Goal: Information Seeking & Learning: Understand process/instructions

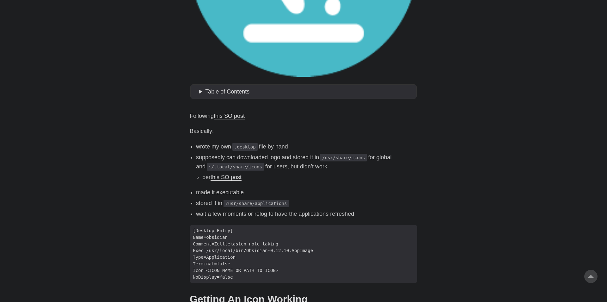
scroll to position [216, 0]
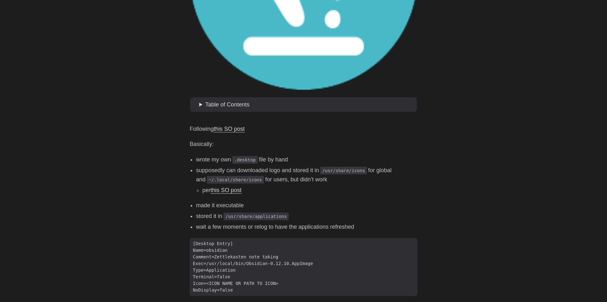
click at [150, 79] on body "[PERSON_NAME] Home About Posts Tags Archive Resume" at bounding box center [303, 128] width 607 height 689
click at [137, 95] on body "[PERSON_NAME] Home About Posts Tags Archive Resume" at bounding box center [303, 128] width 607 height 689
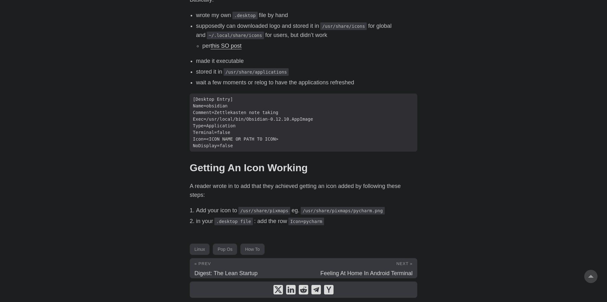
scroll to position [387, 0]
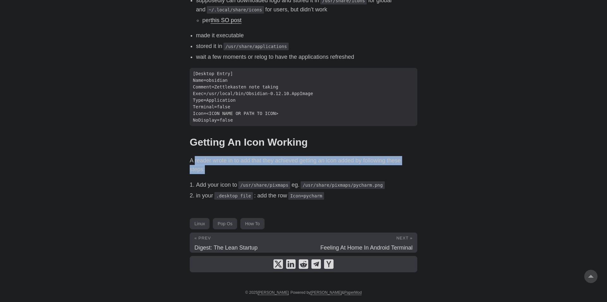
drag, startPoint x: 195, startPoint y: 161, endPoint x: 231, endPoint y: 168, distance: 37.3
click at [231, 168] on p "A reader wrote in to add that they achieved getting an icon added by following …" at bounding box center [304, 165] width 228 height 18
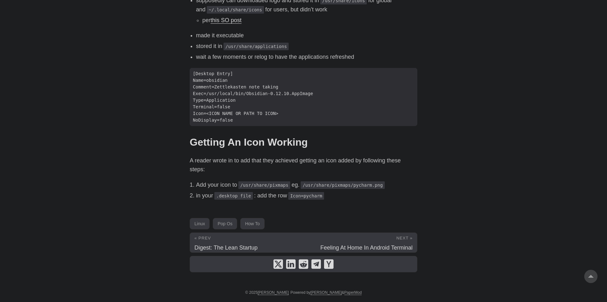
click at [231, 168] on p "A reader wrote in to add that they achieved getting an icon added by following …" at bounding box center [304, 165] width 228 height 18
drag, startPoint x: 203, startPoint y: 185, endPoint x: 218, endPoint y: 185, distance: 14.9
click at [218, 185] on li "Add your icon to /usr/share/pixmaps eg. /usr/share/pixmaps/pycharm.png" at bounding box center [306, 185] width 221 height 9
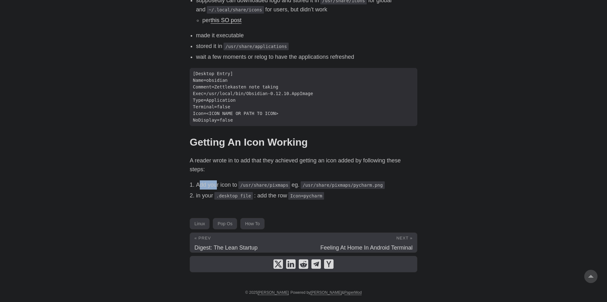
drag, startPoint x: 201, startPoint y: 183, endPoint x: 216, endPoint y: 186, distance: 15.2
click at [216, 186] on li "Add your icon to /usr/share/pixmaps eg. /usr/share/pixmaps/pycharm.png" at bounding box center [306, 185] width 221 height 9
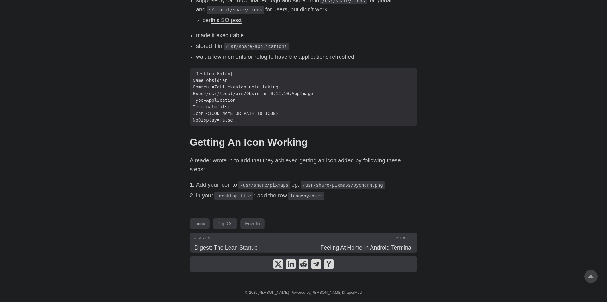
click at [216, 186] on li "Add your icon to /usr/share/pixmaps eg. /usr/share/pixmaps/pycharm.png" at bounding box center [306, 185] width 221 height 9
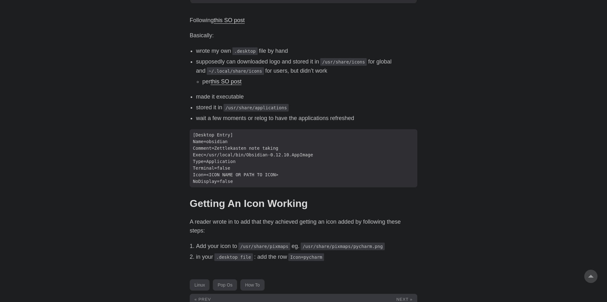
scroll to position [315, 0]
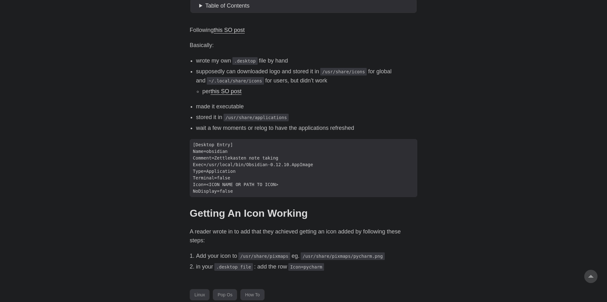
click at [153, 153] on body "[PERSON_NAME] Home About Posts Tags Archive Resume" at bounding box center [303, 29] width 607 height 689
click at [514, 36] on body "[PERSON_NAME] Home About Posts Tags Archive Resume" at bounding box center [303, 29] width 607 height 689
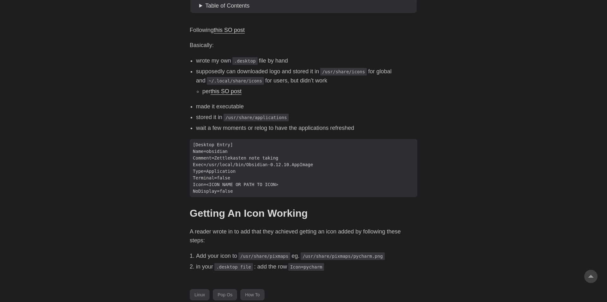
click at [514, 36] on body "[PERSON_NAME] Home About Posts Tags Archive Resume" at bounding box center [303, 29] width 607 height 689
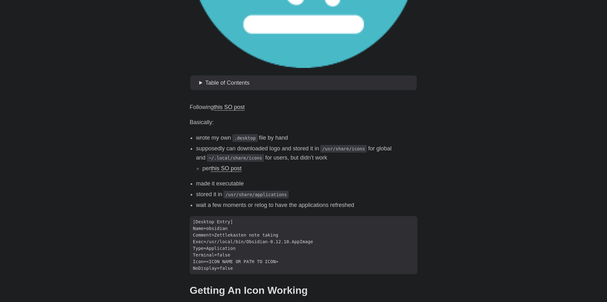
scroll to position [243, 0]
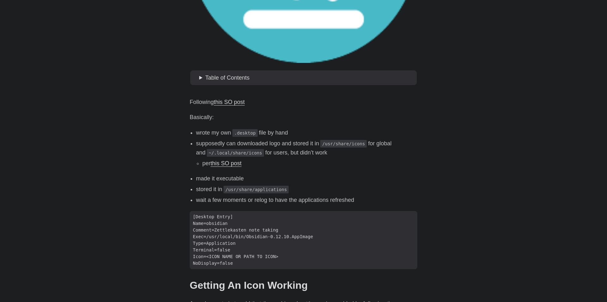
click at [148, 74] on body "[PERSON_NAME] Home About Posts Tags Archive Resume" at bounding box center [303, 101] width 607 height 689
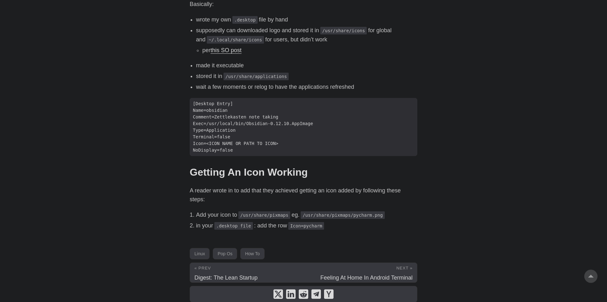
scroll to position [351, 0]
